Goal: Go to known website

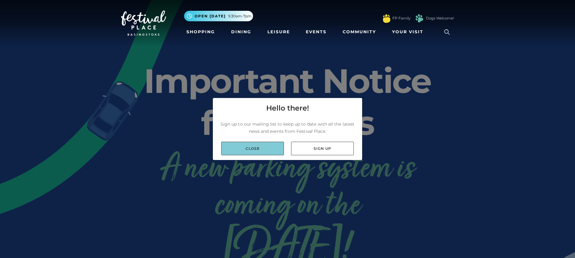
click at [257, 144] on link "Close" at bounding box center [252, 148] width 63 height 13
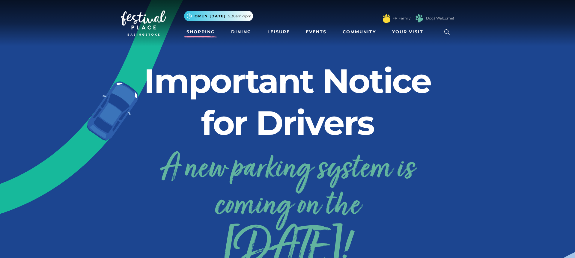
click at [203, 32] on link "Shopping" at bounding box center [200, 31] width 33 height 11
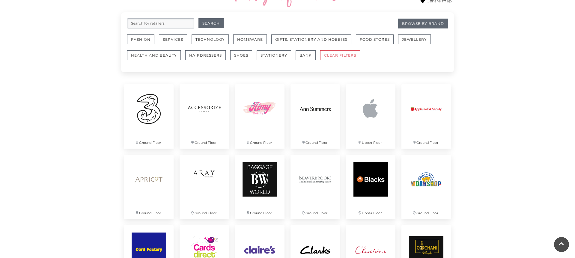
scroll to position [367, 0]
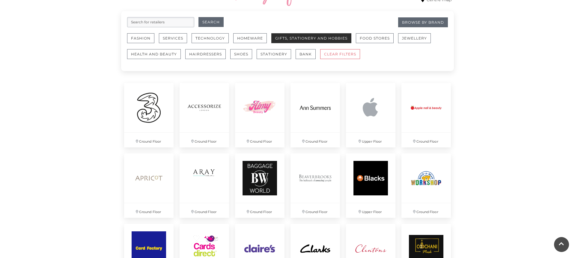
click at [312, 36] on button "Gifts, Stationery and Hobbies" at bounding box center [311, 38] width 80 height 10
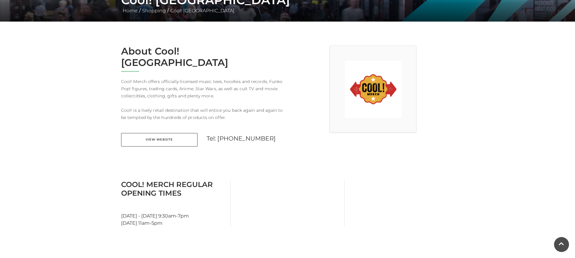
scroll to position [132, 0]
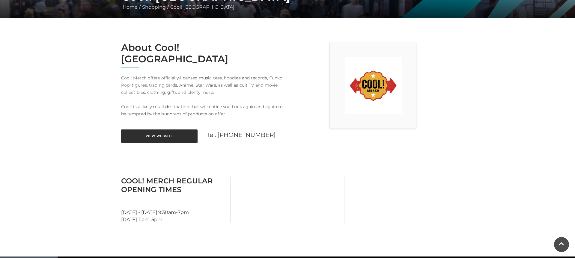
click at [163, 129] on link "View Website" at bounding box center [159, 135] width 76 height 13
